Goal: Information Seeking & Learning: Learn about a topic

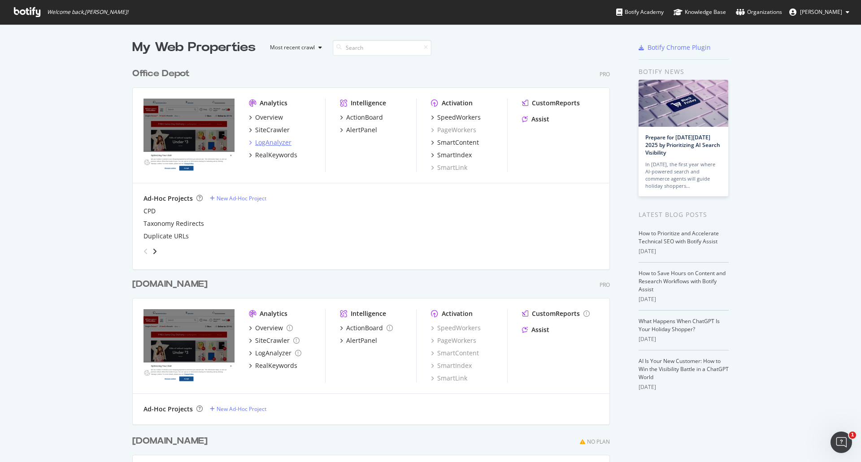
click at [269, 145] on div "LogAnalyzer" at bounding box center [273, 142] width 36 height 9
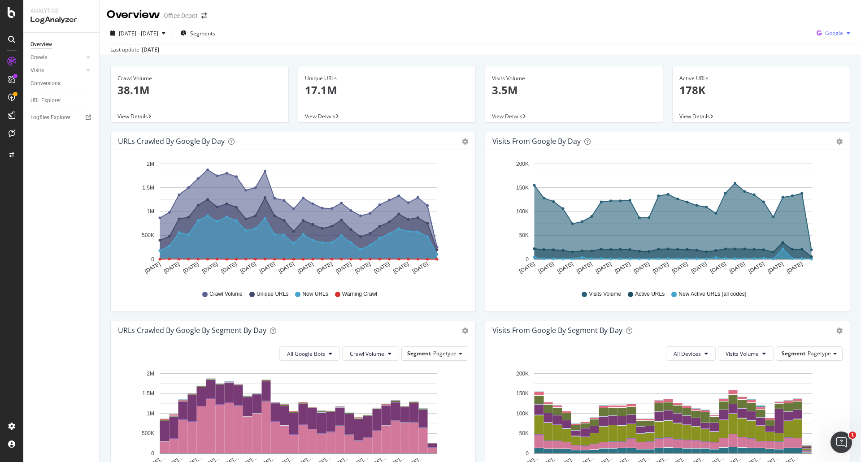
click at [826, 36] on span "Google" at bounding box center [834, 33] width 18 height 8
click at [826, 88] on div "OpenAI" at bounding box center [826, 84] width 62 height 13
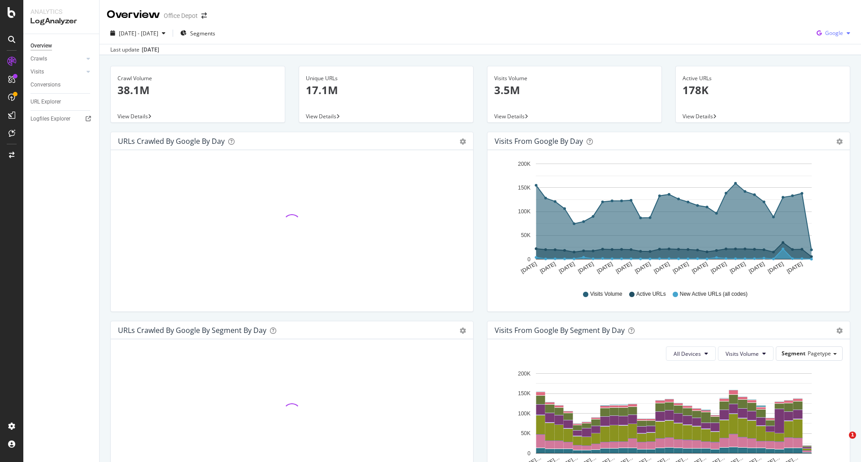
click at [828, 33] on span "Google" at bounding box center [834, 33] width 18 height 8
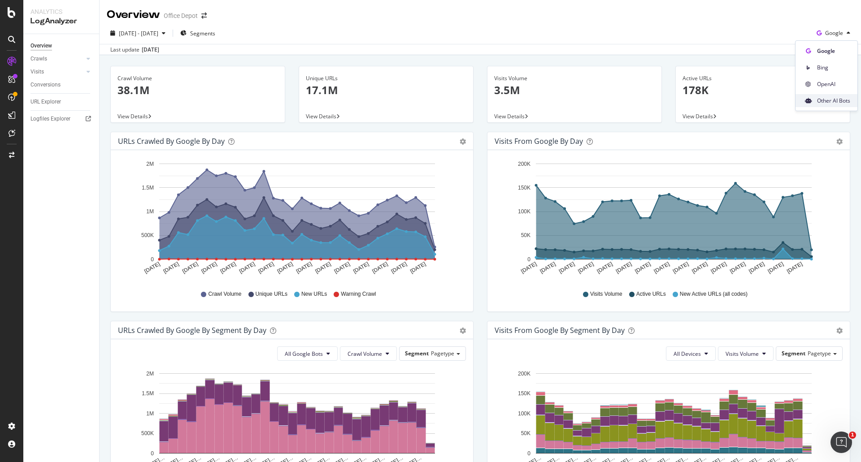
click at [832, 100] on span "Other AI Bots" at bounding box center [833, 101] width 33 height 8
